Goal: Check status

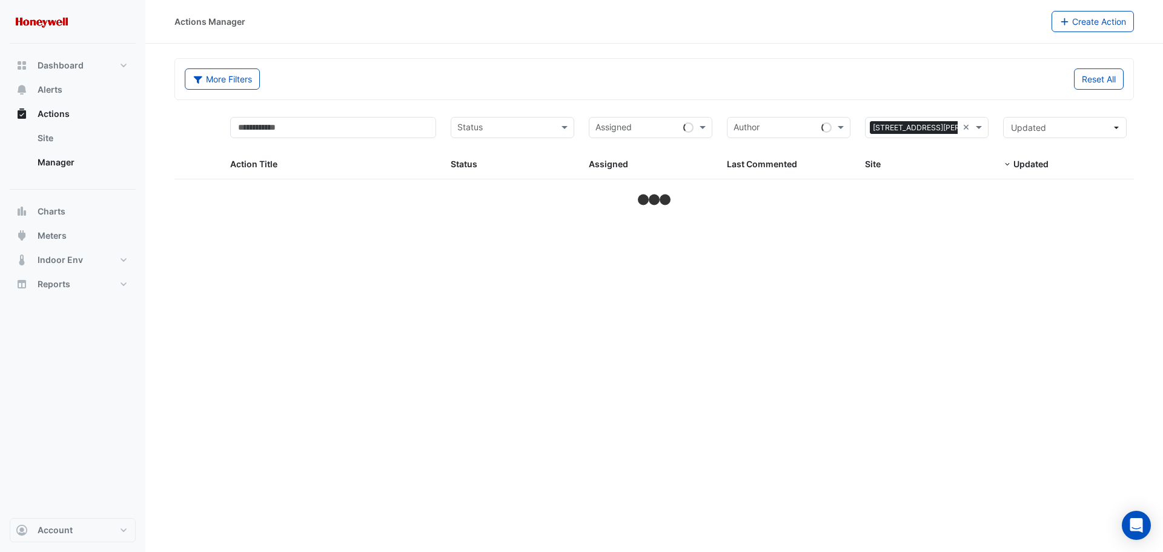
select select "**"
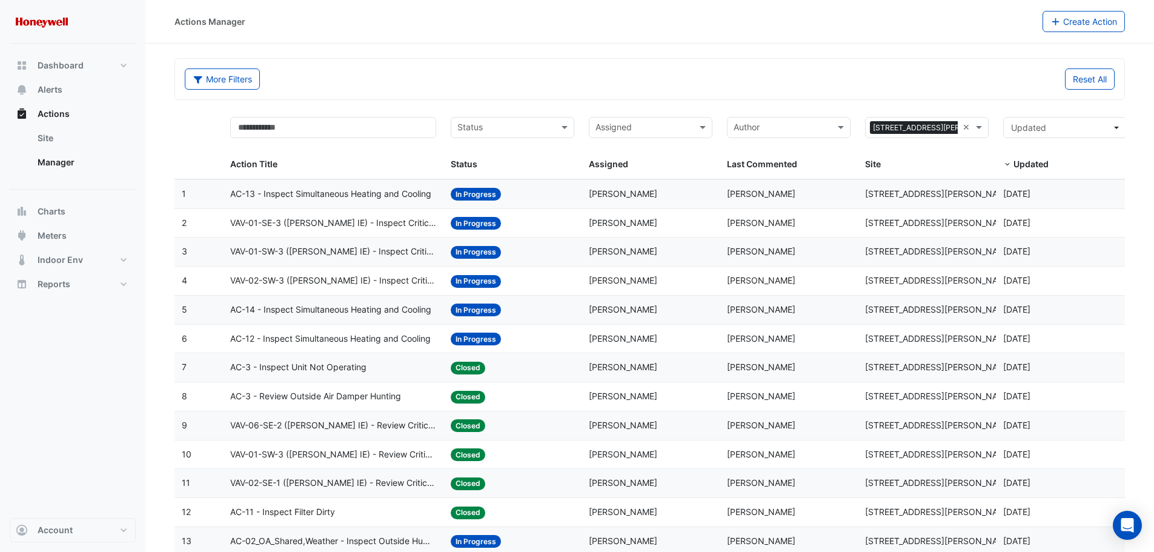
click at [375, 225] on span "VAV-01-SE-3 (NABERS IE) - Inspect Critical Sensor Broken" at bounding box center [333, 223] width 207 height 14
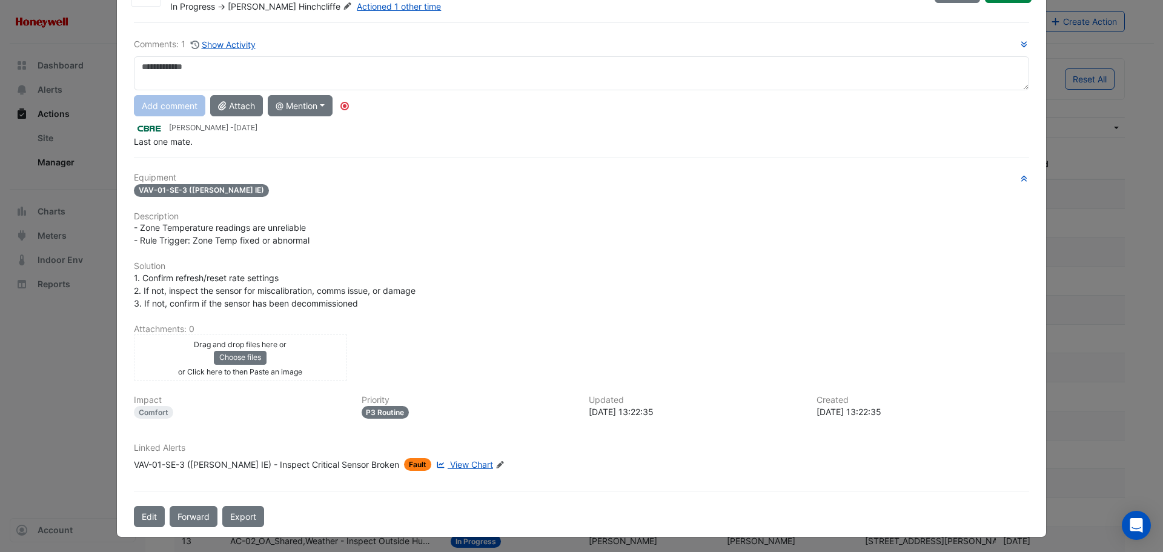
scroll to position [63, 0]
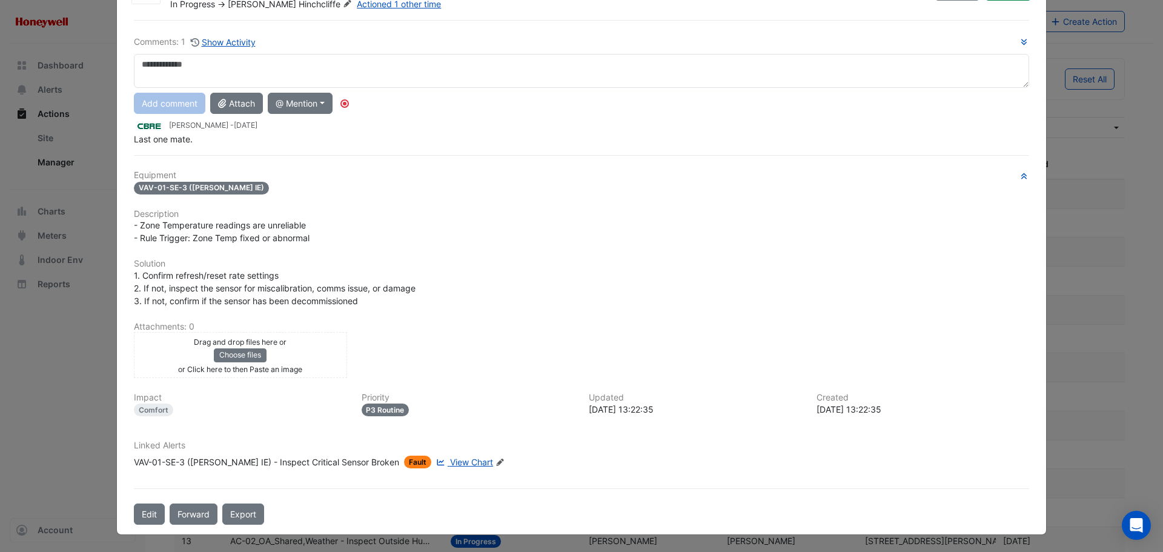
click at [450, 464] on span "View Chart" at bounding box center [471, 462] width 43 height 10
